Goal: Task Accomplishment & Management: Complete application form

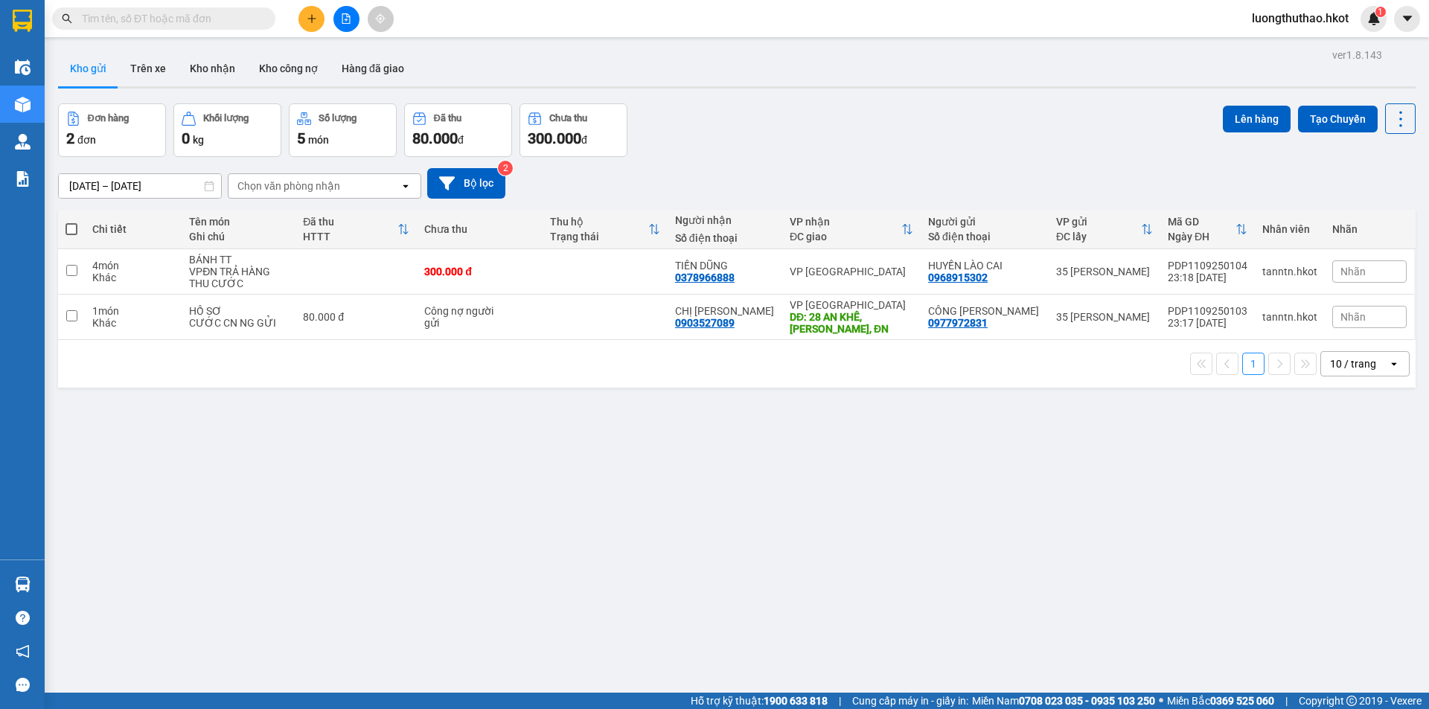
click at [207, 22] on input "text" at bounding box center [170, 18] width 176 height 16
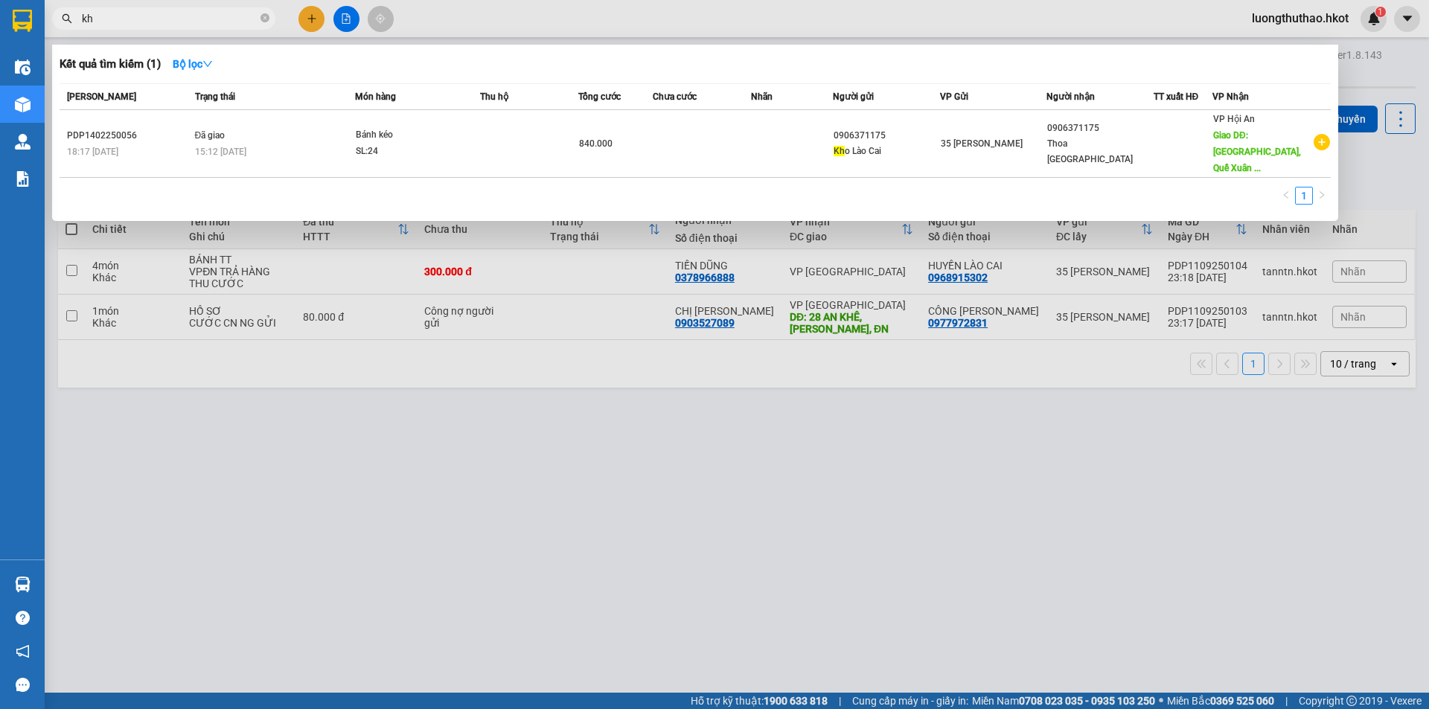
type input "k"
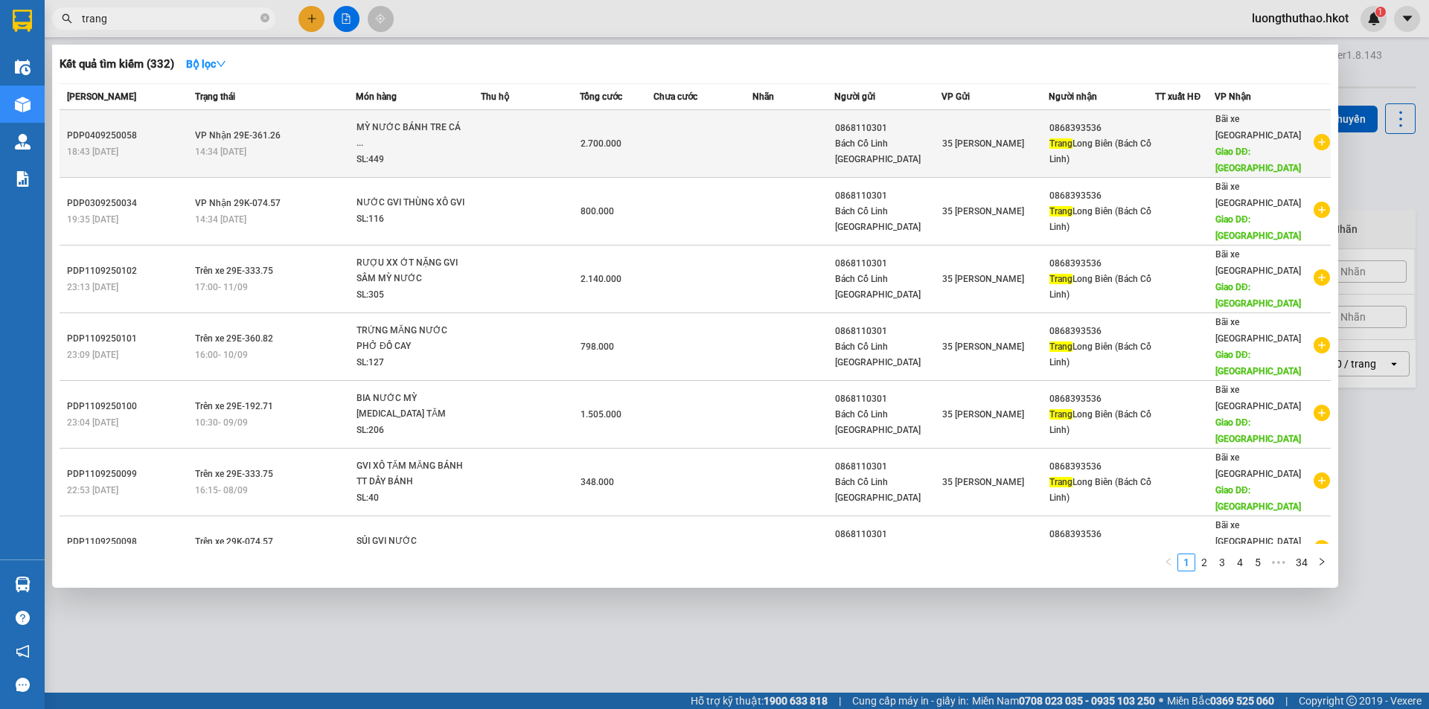
type input "trang"
click at [1093, 143] on div "Trang Long Biên (Bách Cổ Linh)" at bounding box center [1102, 151] width 106 height 31
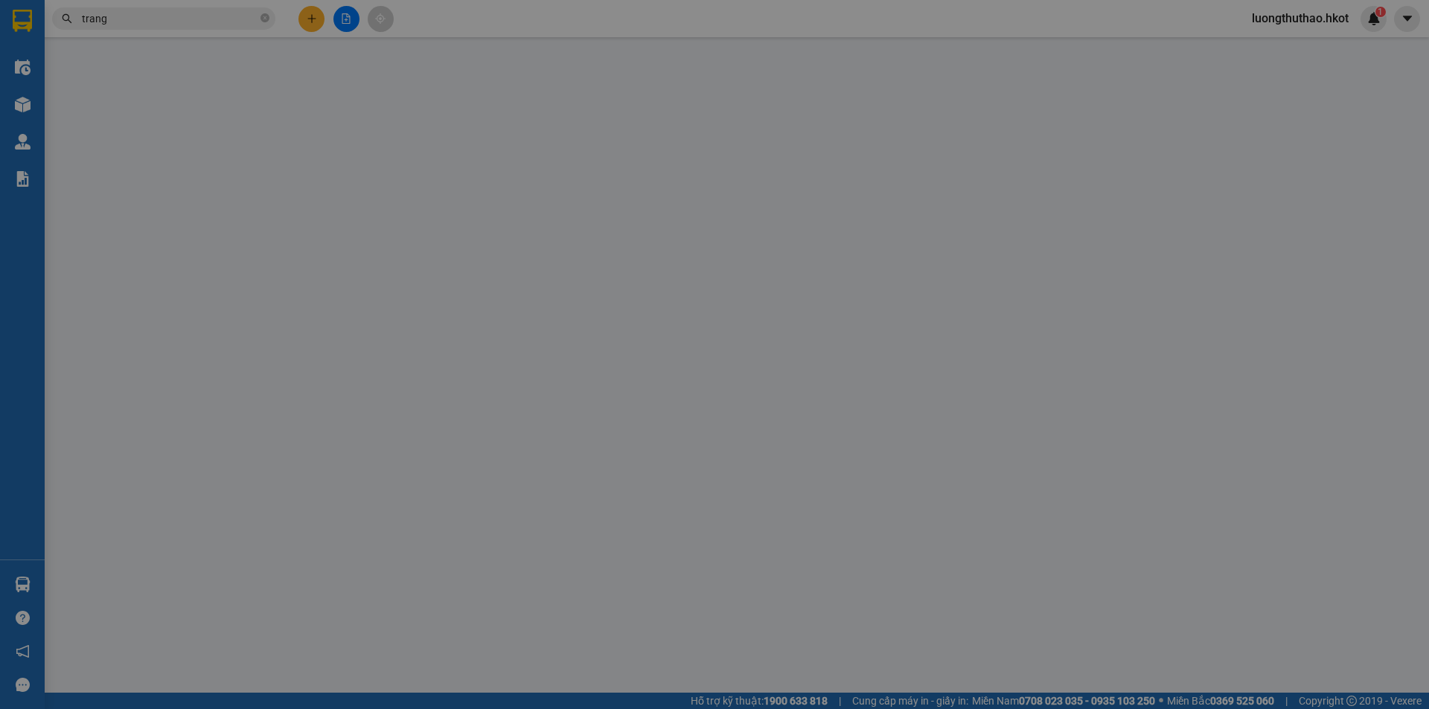
type input "0868110301"
type input "Bách Cổ Linh Long Biên"
type input "0868393536"
type input "Trang Long Biên (Bách Cổ Linh)"
type input "Long Biên"
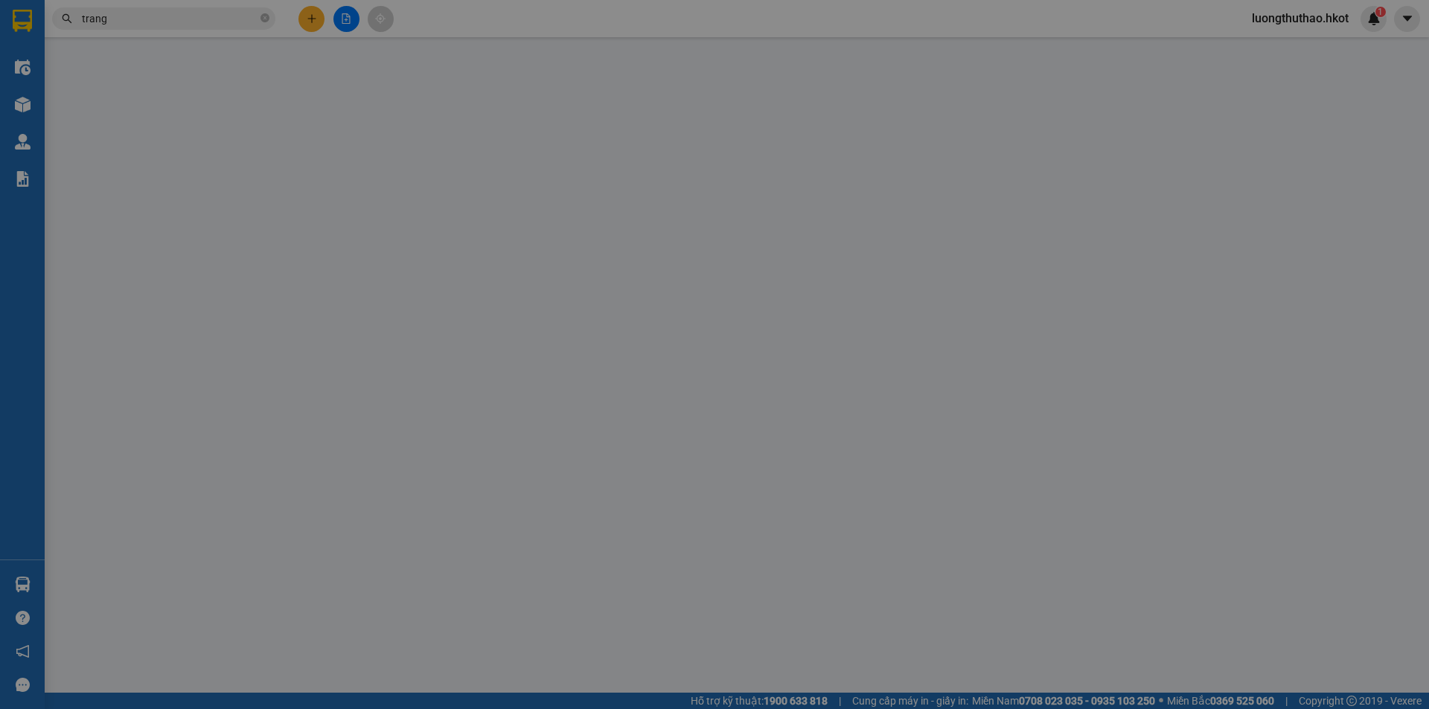
type input "2.700.000"
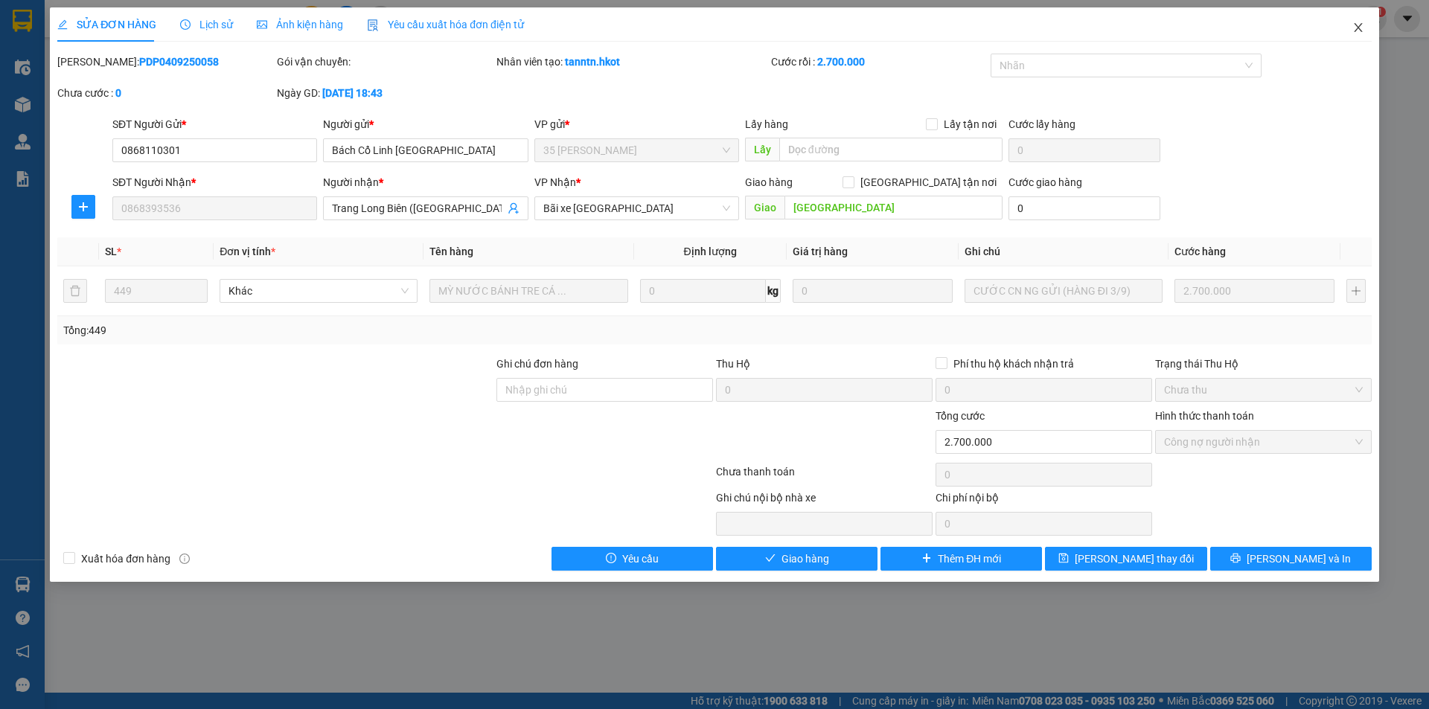
click at [1358, 28] on icon "close" at bounding box center [1358, 27] width 8 height 9
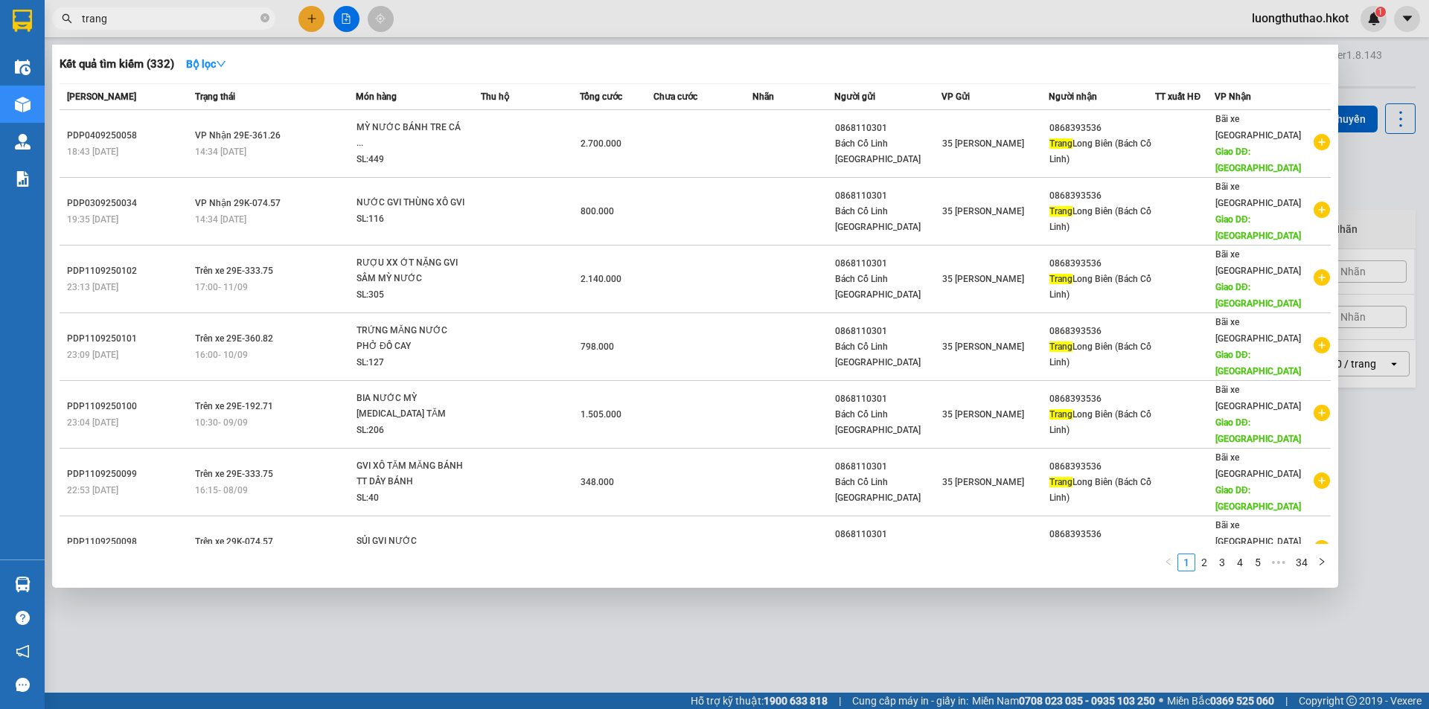
click at [159, 19] on input "trang" at bounding box center [170, 18] width 176 height 16
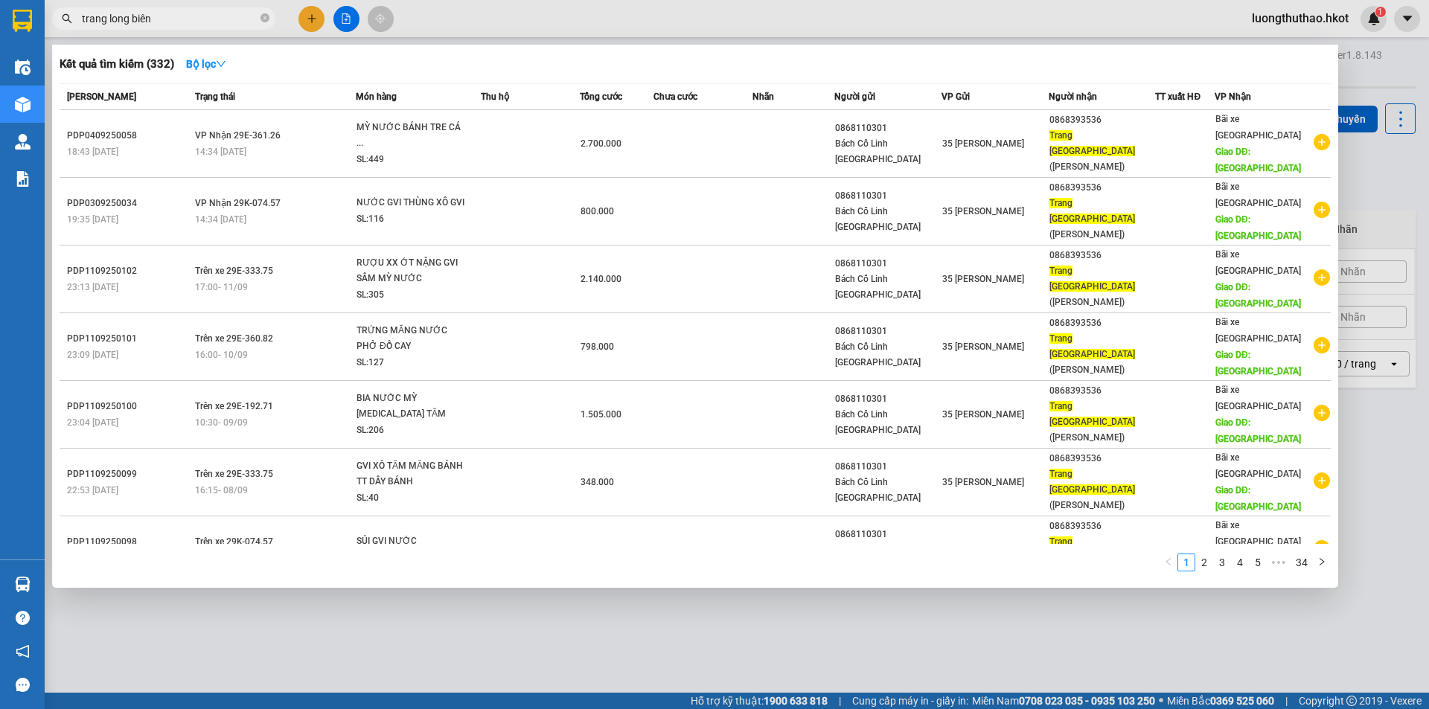
type input "trang long biên"
